Goal: Obtain resource: Obtain resource

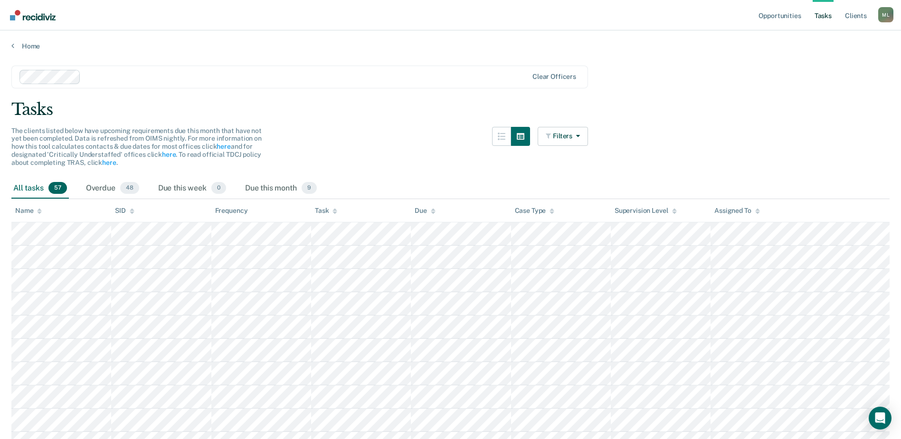
click at [734, 116] on div "Tasks" at bounding box center [450, 109] width 878 height 19
click at [784, 18] on link "Opportunities" at bounding box center [779, 15] width 46 height 30
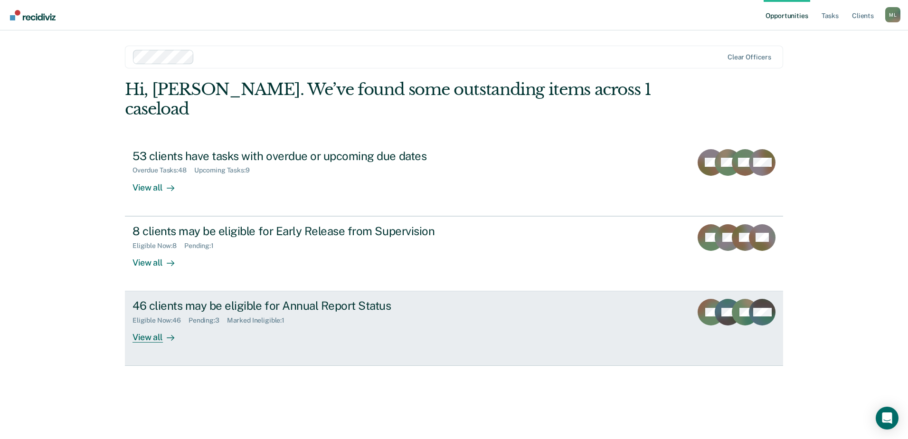
click at [332, 299] on div "46 clients may be eligible for Annual Report Status" at bounding box center [298, 306] width 333 height 14
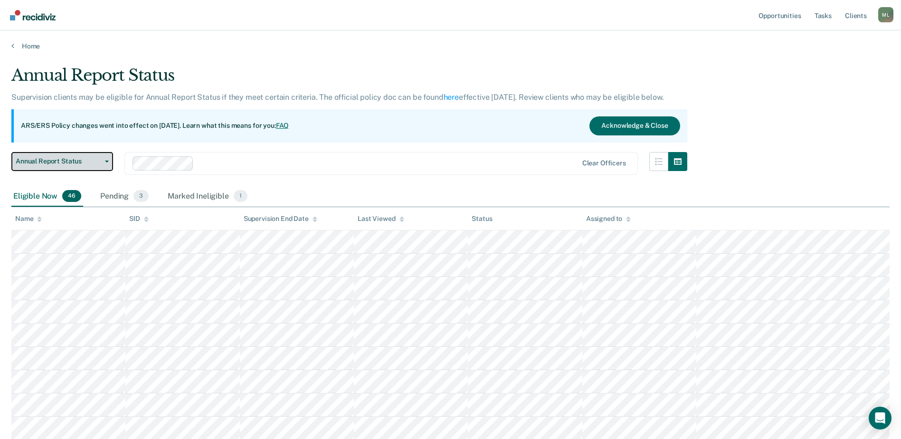
click at [66, 157] on span "Annual Report Status" at bounding box center [58, 161] width 85 height 8
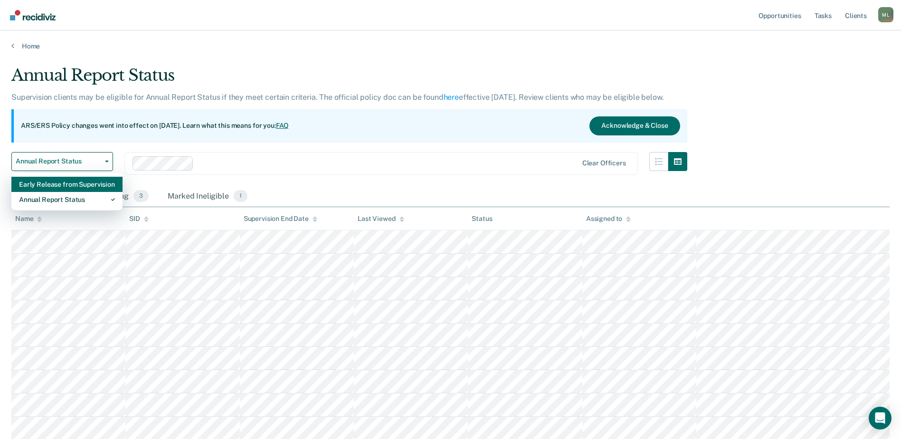
click at [66, 188] on div "Early Release from Supervision" at bounding box center [67, 184] width 96 height 15
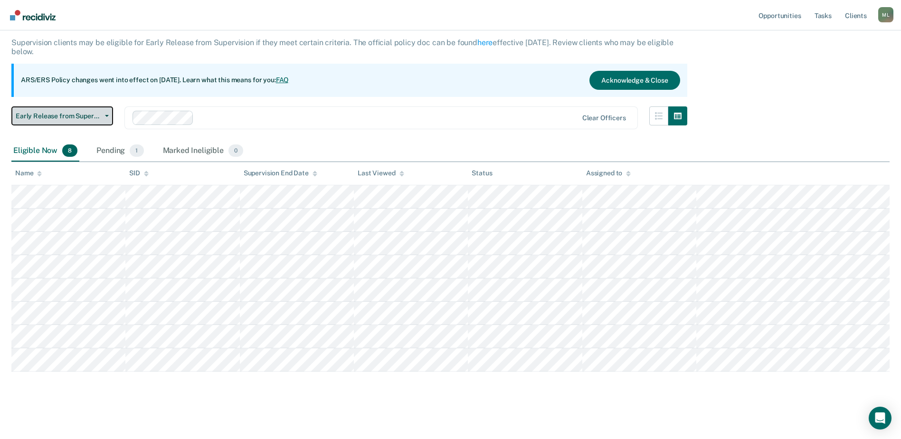
scroll to position [56, 0]
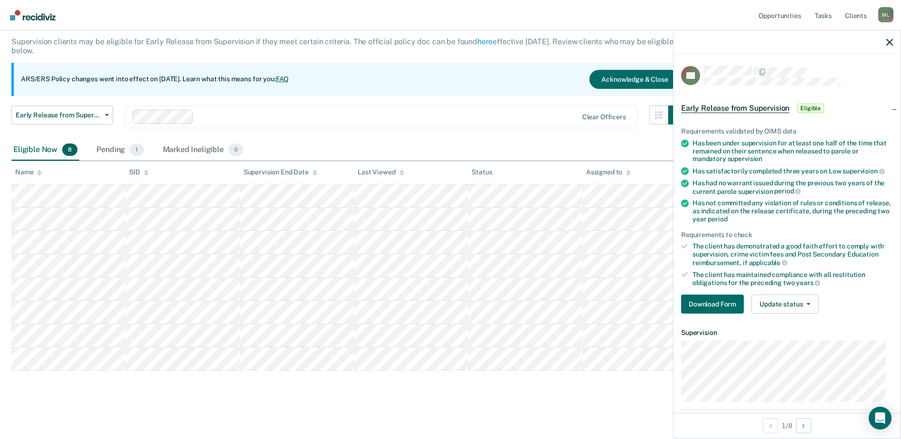
click at [710, 312] on div "Requirements validated by OIMS data Has been under supervision for at least one…" at bounding box center [786, 216] width 227 height 209
click at [713, 302] on button "Download Form" at bounding box center [712, 303] width 63 height 19
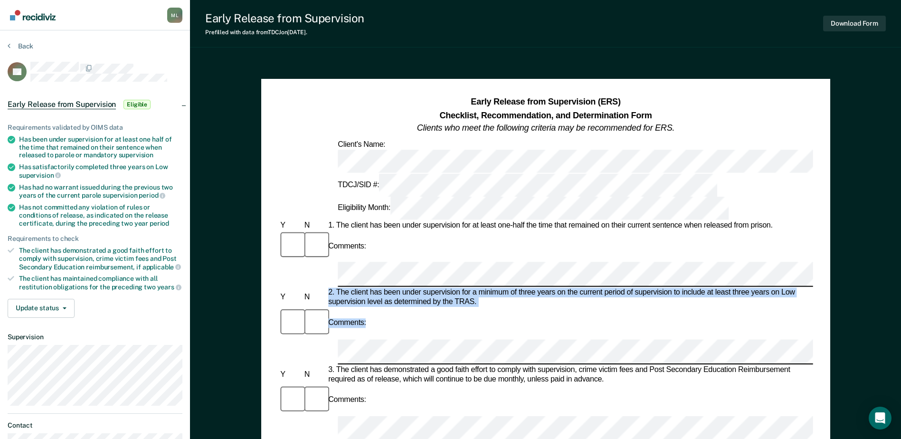
drag, startPoint x: 390, startPoint y: 232, endPoint x: 325, endPoint y: 211, distance: 67.9
drag, startPoint x: 325, startPoint y: 211, endPoint x: 355, endPoint y: 216, distance: 30.2
copy form "2. The client has been under supervision for a minimum of three years on the cu…"
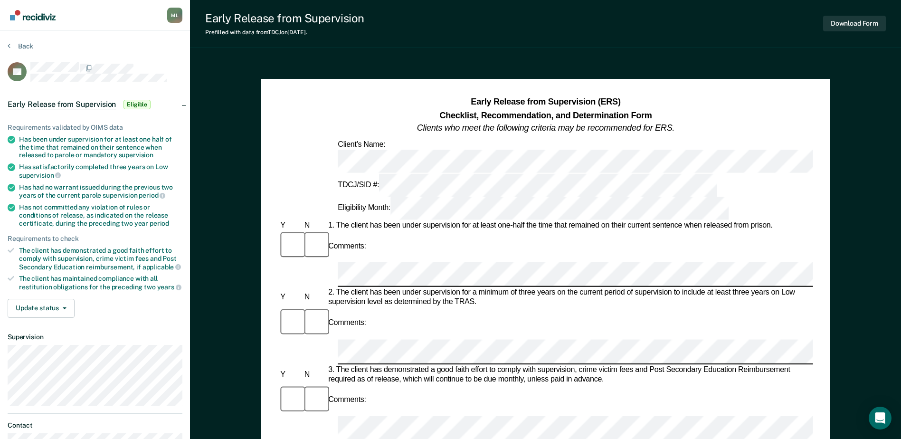
click at [656, 51] on div "Early Release from Supervision Prefilled with data from TDCJ on 09-18-2025 . Do…" at bounding box center [545, 425] width 711 height 850
click at [12, 46] on button "Back" at bounding box center [21, 46] width 26 height 9
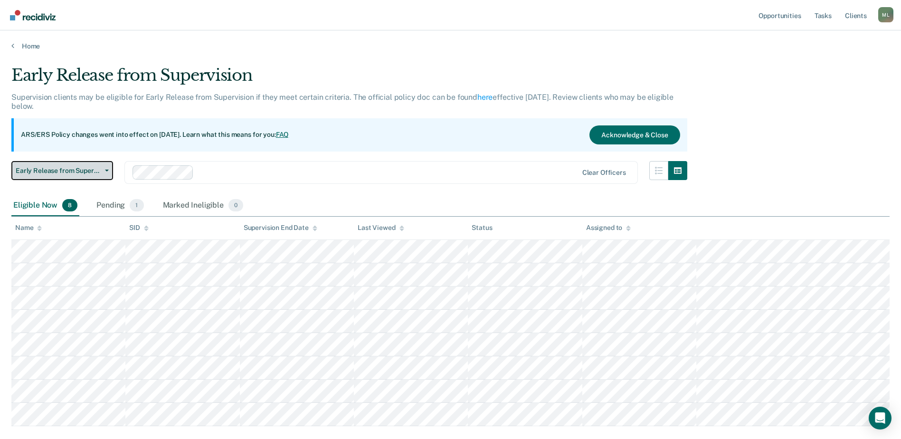
click at [62, 165] on button "Early Release from Supervision" at bounding box center [62, 170] width 102 height 19
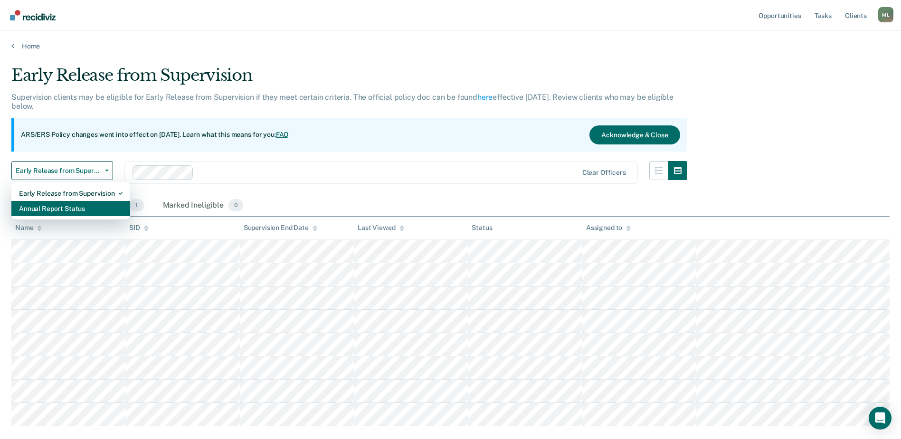
click at [61, 210] on div "Annual Report Status" at bounding box center [71, 208] width 104 height 15
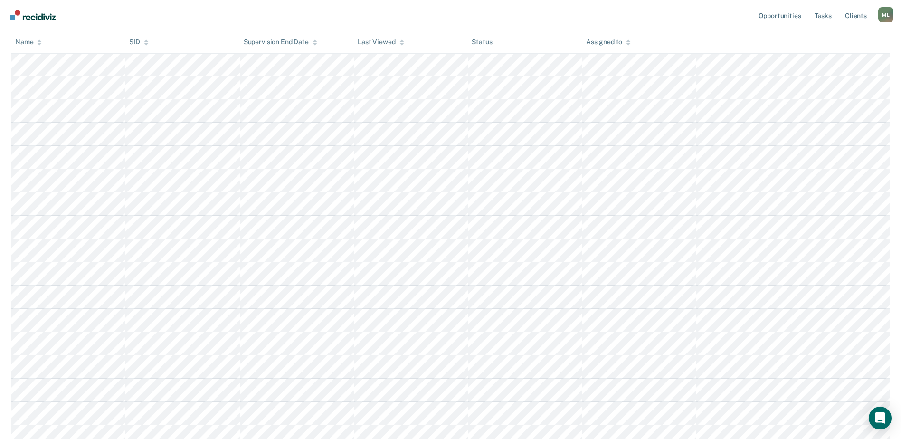
scroll to position [740, 0]
